Goal: Information Seeking & Learning: Learn about a topic

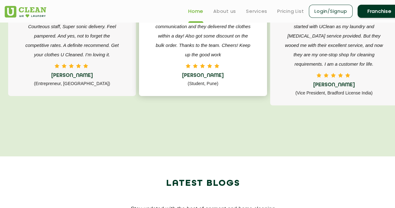
scroll to position [1000, 0]
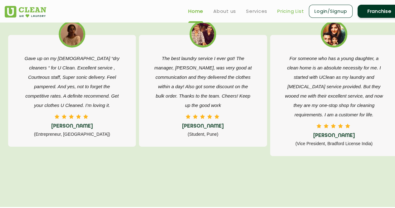
click at [283, 9] on link "Pricing List" at bounding box center [290, 10] width 27 height 7
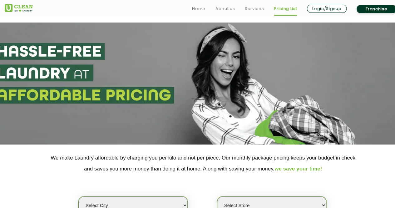
scroll to position [125, 0]
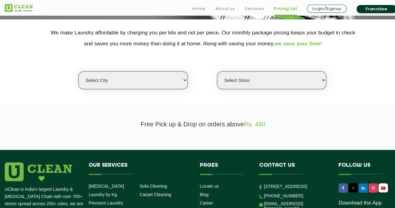
click at [182, 82] on select "Select city [GEOGRAPHIC_DATA] [GEOGRAPHIC_DATA] [GEOGRAPHIC_DATA] [GEOGRAPHIC_D…" at bounding box center [132, 80] width 109 height 18
select select "37"
click at [78, 71] on select "Select city [GEOGRAPHIC_DATA] [GEOGRAPHIC_DATA] [GEOGRAPHIC_DATA] [GEOGRAPHIC_D…" at bounding box center [132, 80] width 109 height 18
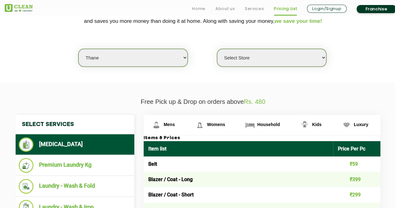
scroll to position [156, 0]
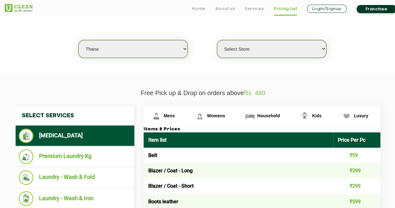
click at [250, 47] on select "Select Store [GEOGRAPHIC_DATA][PERSON_NAME]" at bounding box center [271, 49] width 109 height 18
click at [217, 40] on select "Select Store [GEOGRAPHIC_DATA][PERSON_NAME]" at bounding box center [271, 49] width 109 height 18
click at [241, 49] on select "Select Store [GEOGRAPHIC_DATA][PERSON_NAME]" at bounding box center [271, 49] width 109 height 18
click at [217, 40] on select "Select Store [GEOGRAPHIC_DATA][PERSON_NAME]" at bounding box center [271, 49] width 109 height 18
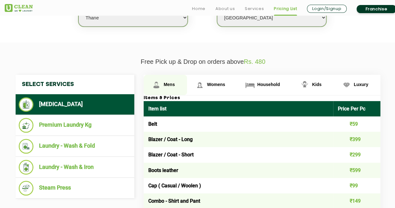
scroll to position [219, 0]
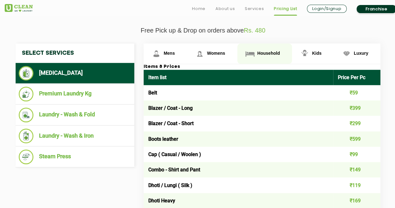
click at [266, 49] on link "Household" at bounding box center [264, 53] width 55 height 20
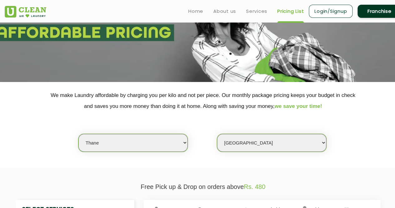
scroll to position [62, 0]
click at [246, 142] on select "Select Store [GEOGRAPHIC_DATA][PERSON_NAME]" at bounding box center [271, 143] width 109 height 18
select select "617"
click at [217, 134] on select "Select Store [GEOGRAPHIC_DATA][PERSON_NAME]" at bounding box center [271, 143] width 109 height 18
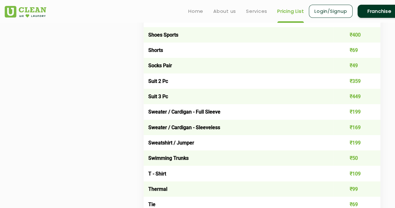
scroll to position [1000, 0]
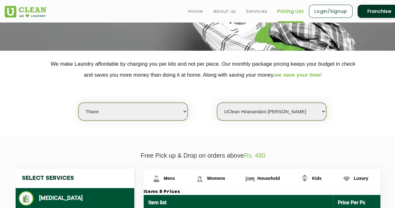
scroll to position [0, 0]
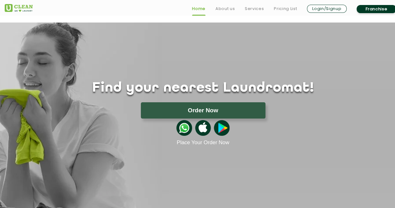
scroll to position [1000, 0]
